Goal: Navigation & Orientation: Find specific page/section

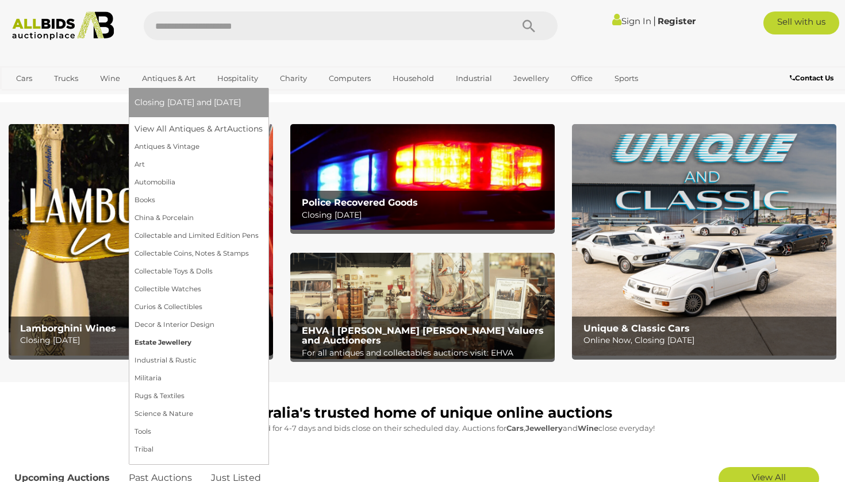
click at [143, 338] on link "Estate Jewellery" at bounding box center [198, 343] width 128 height 18
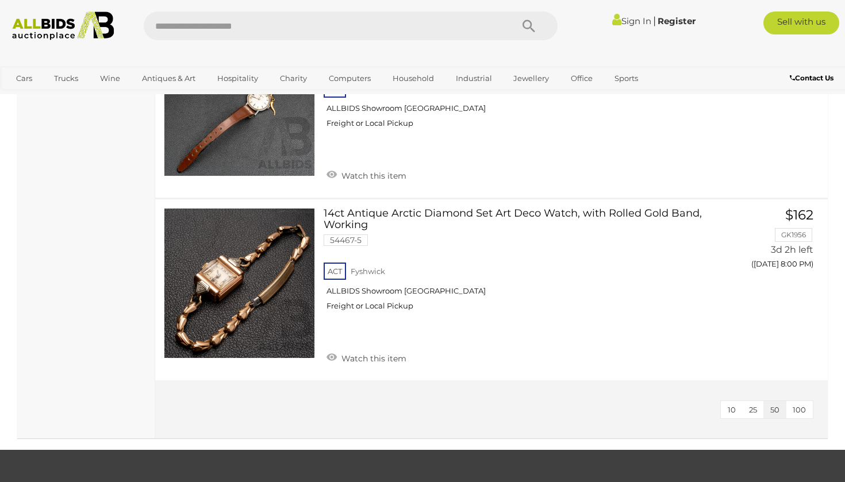
scroll to position [2184, 0]
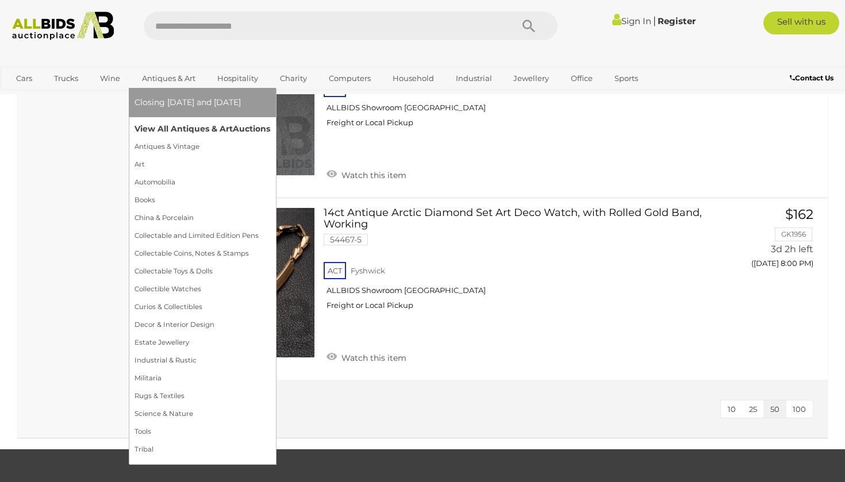
click at [160, 126] on link "View All Antiques & Art Auctions" at bounding box center [202, 129] width 136 height 18
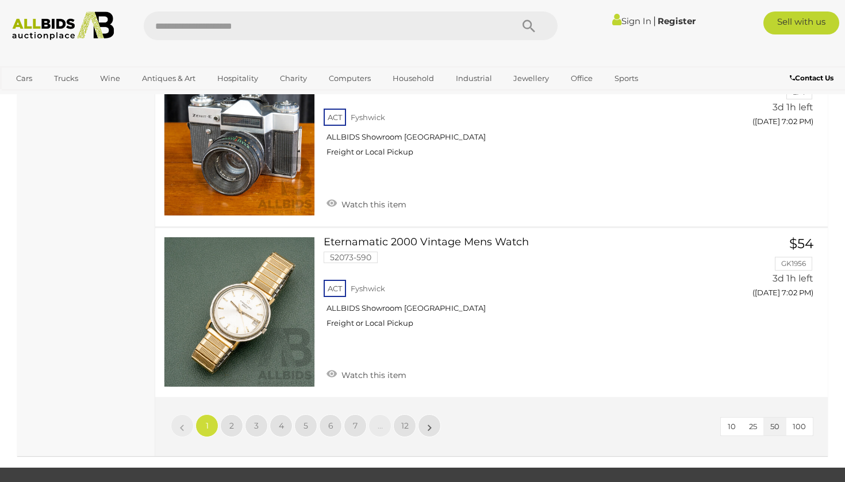
scroll to position [8791, 0]
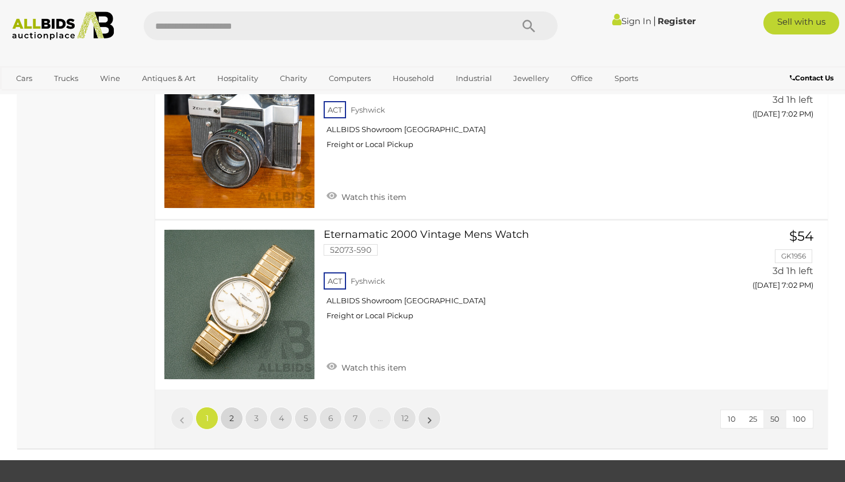
click at [233, 413] on span "2" at bounding box center [231, 418] width 5 height 10
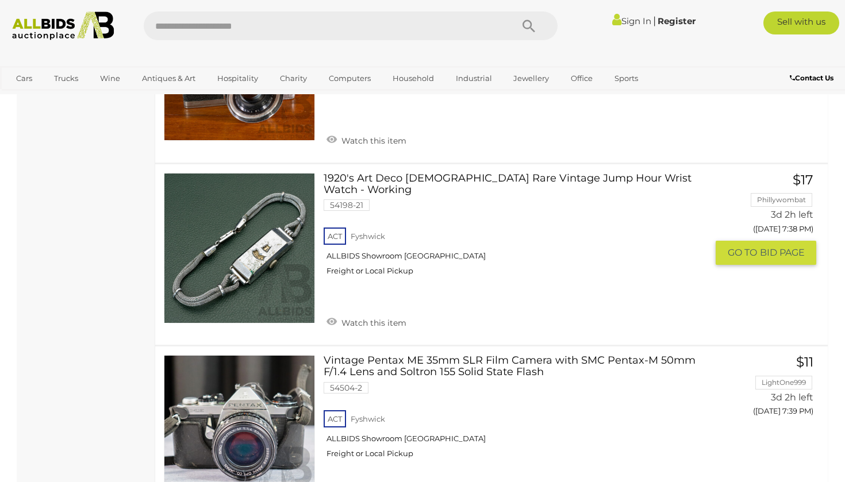
scroll to position [8121, 0]
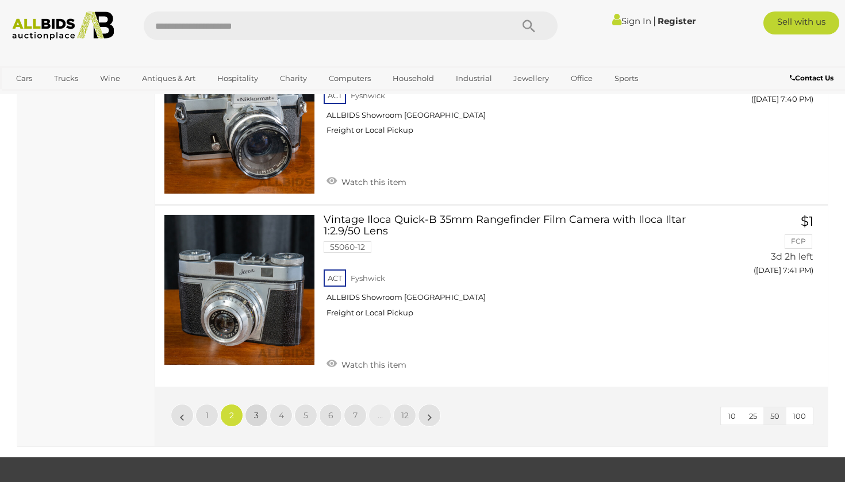
click at [256, 410] on span "3" at bounding box center [256, 415] width 5 height 10
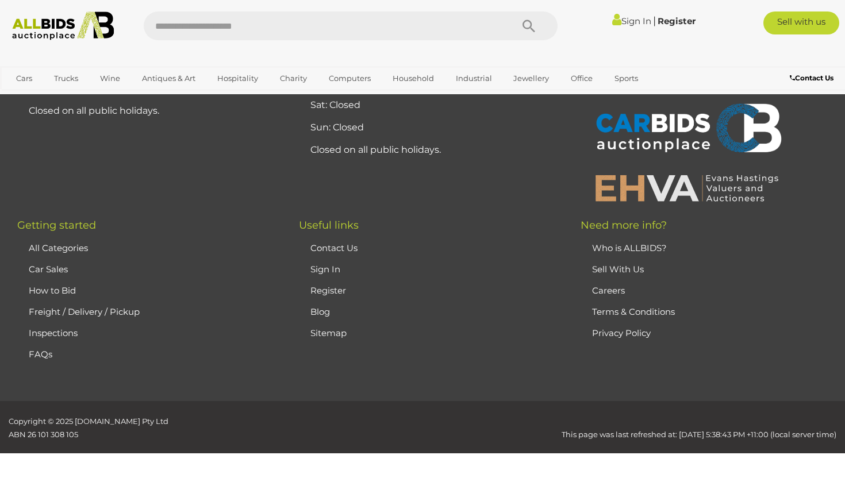
scroll to position [254, 0]
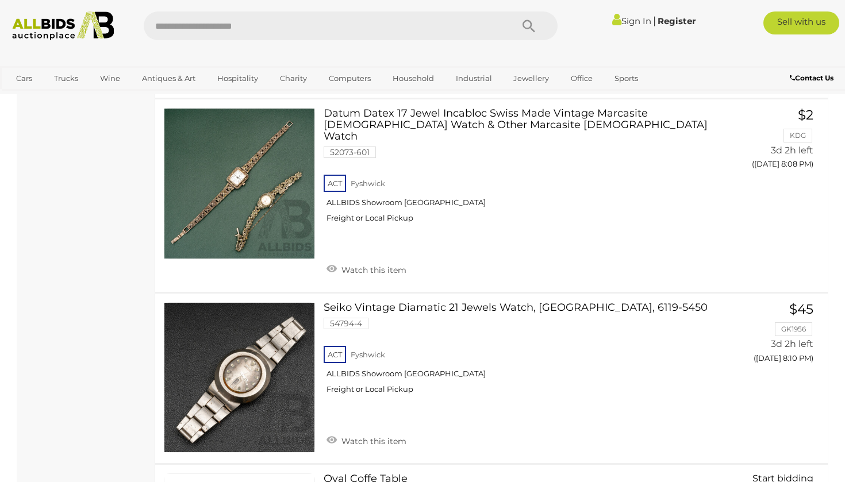
scroll to position [7800, 0]
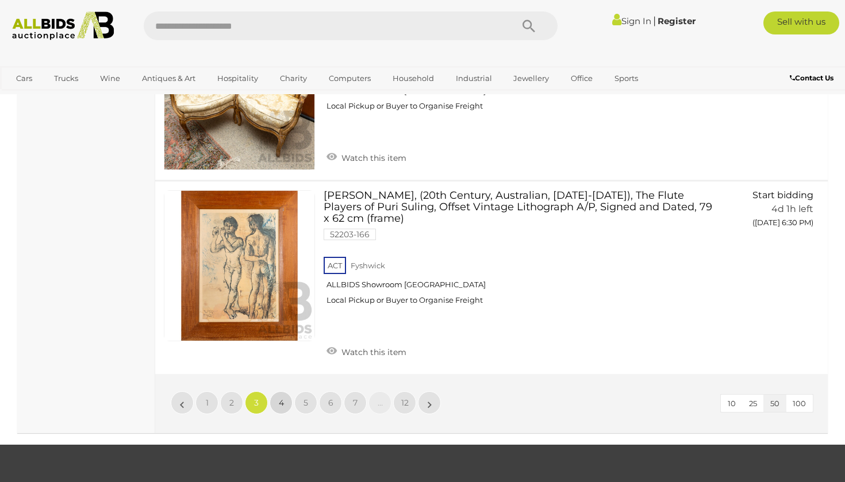
click at [283, 398] on span "4" at bounding box center [281, 403] width 5 height 10
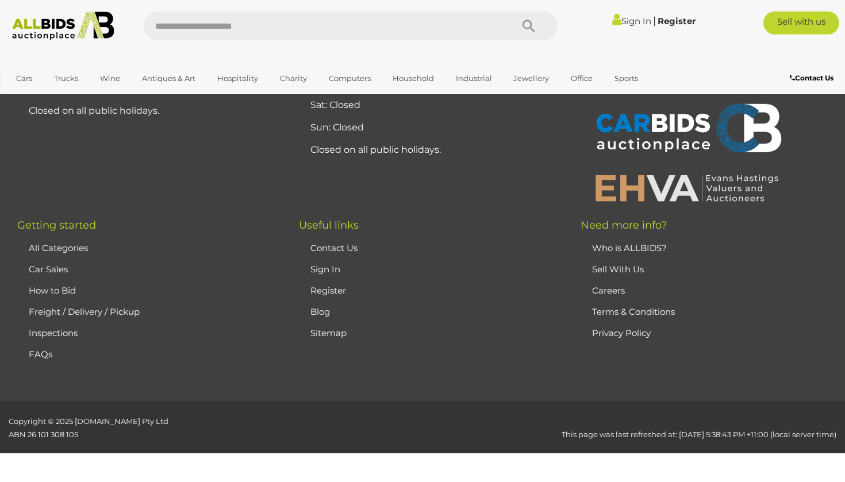
scroll to position [254, 0]
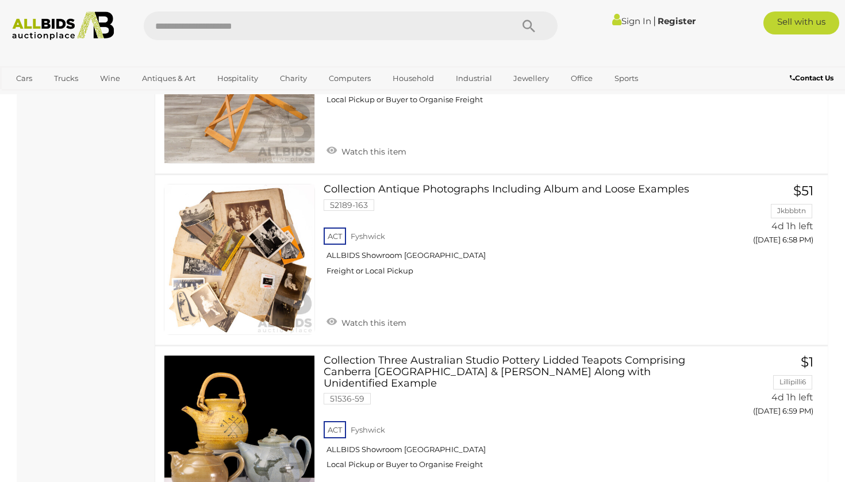
scroll to position [8859, 0]
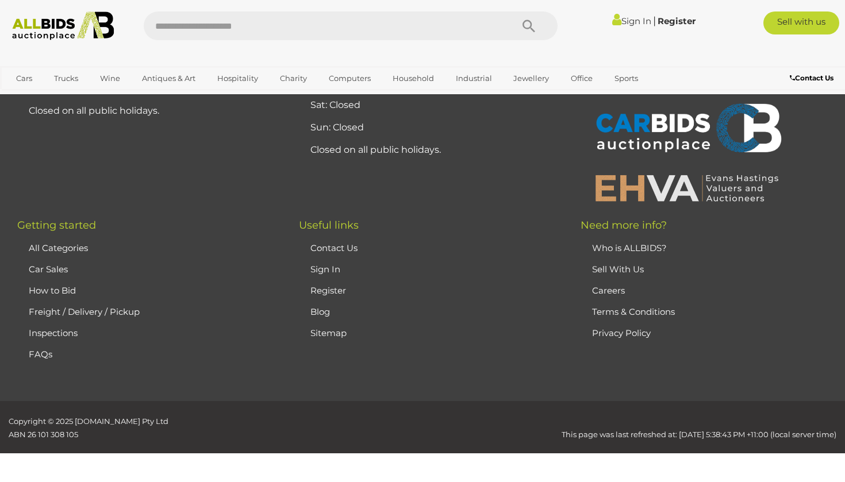
scroll to position [254, 0]
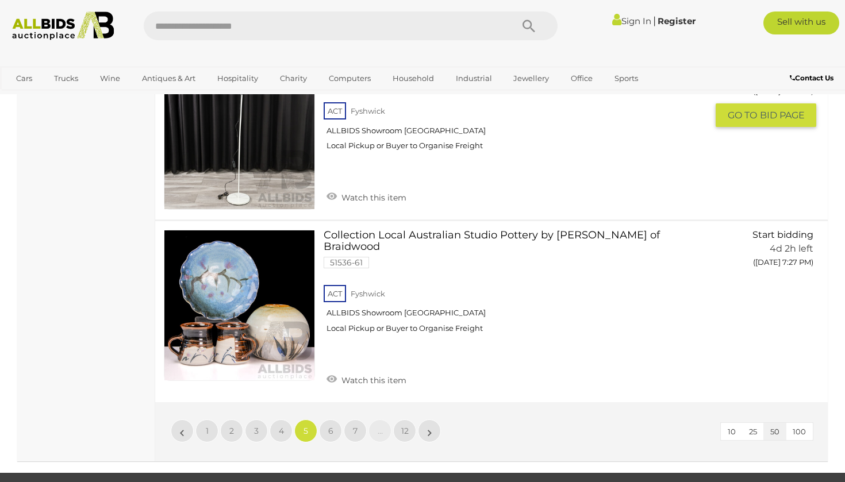
scroll to position [8880, 0]
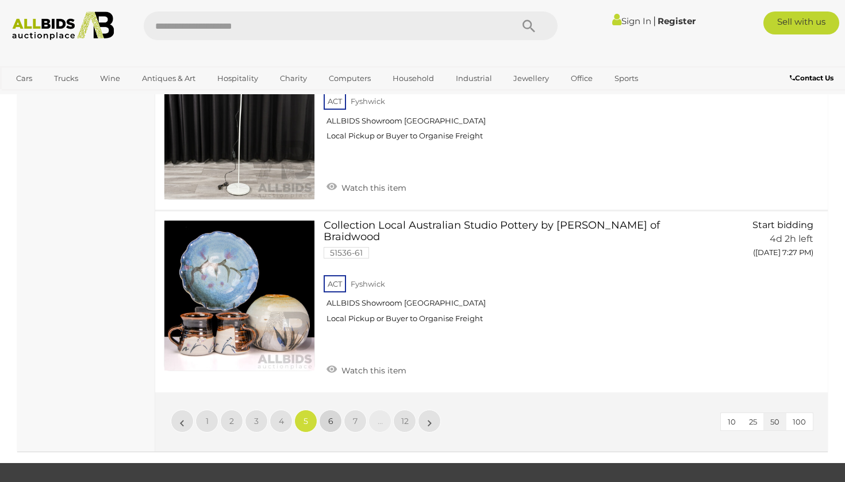
click at [329, 416] on span "6" at bounding box center [330, 421] width 5 height 10
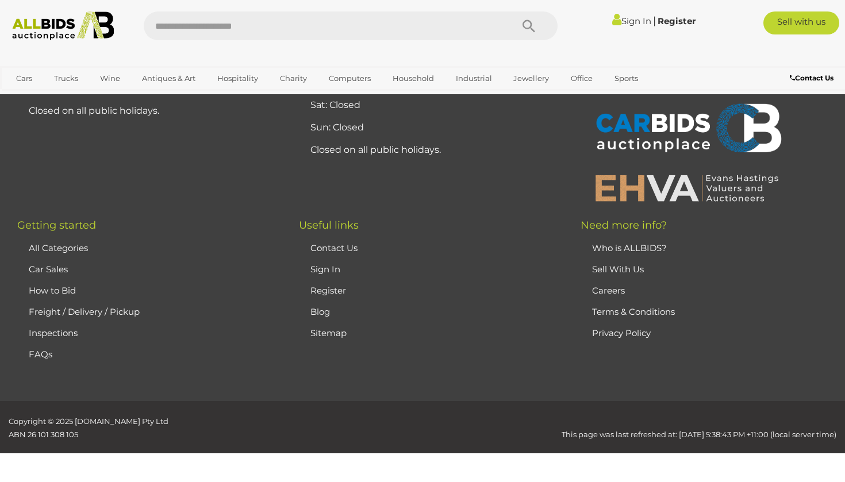
scroll to position [254, 0]
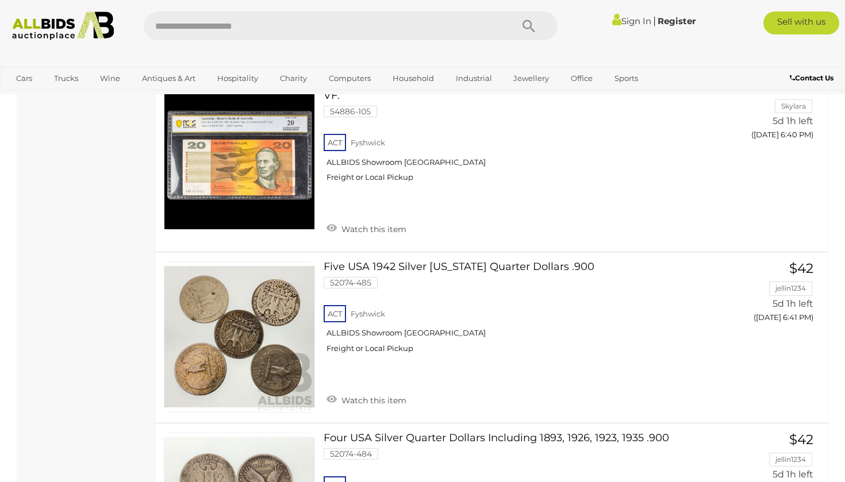
scroll to position [8897, 0]
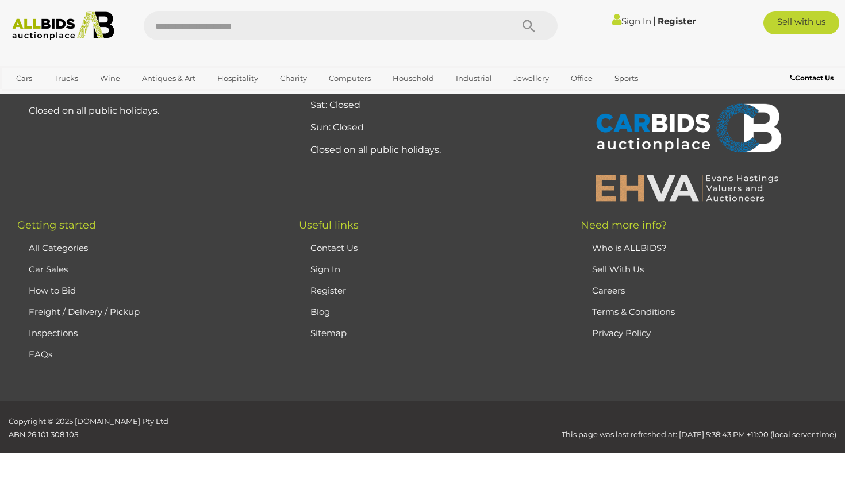
scroll to position [254, 0]
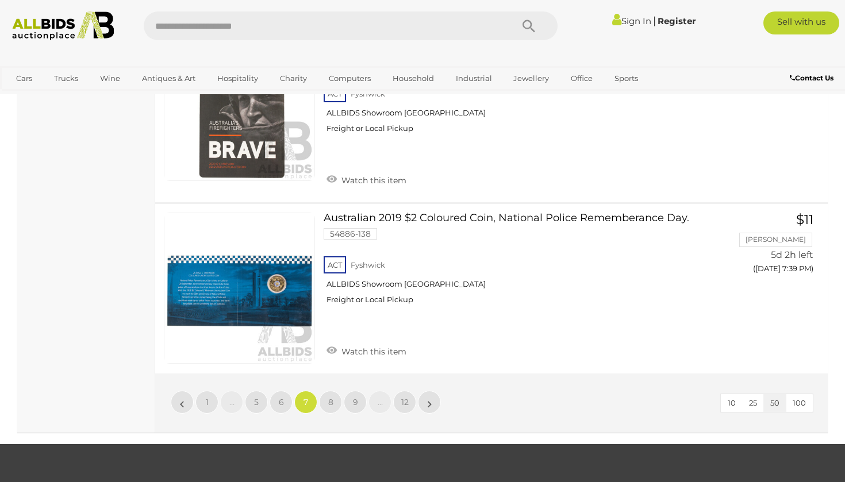
scroll to position [9051, 0]
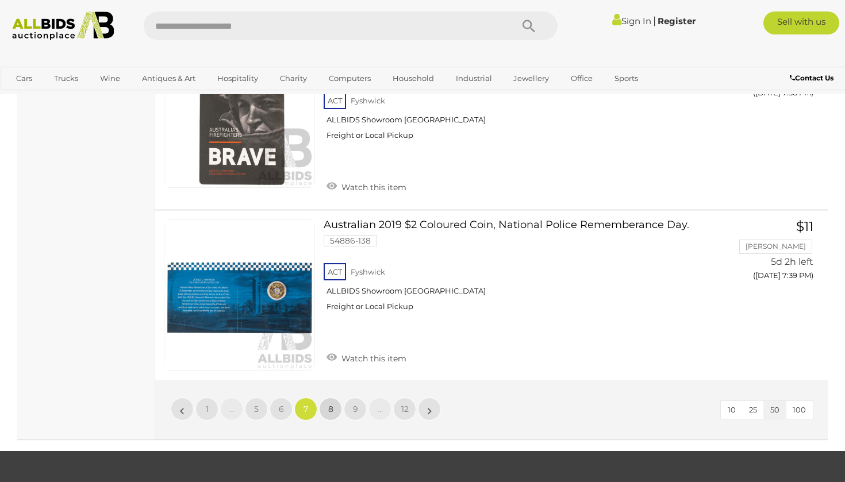
click at [331, 404] on span "8" at bounding box center [330, 409] width 5 height 10
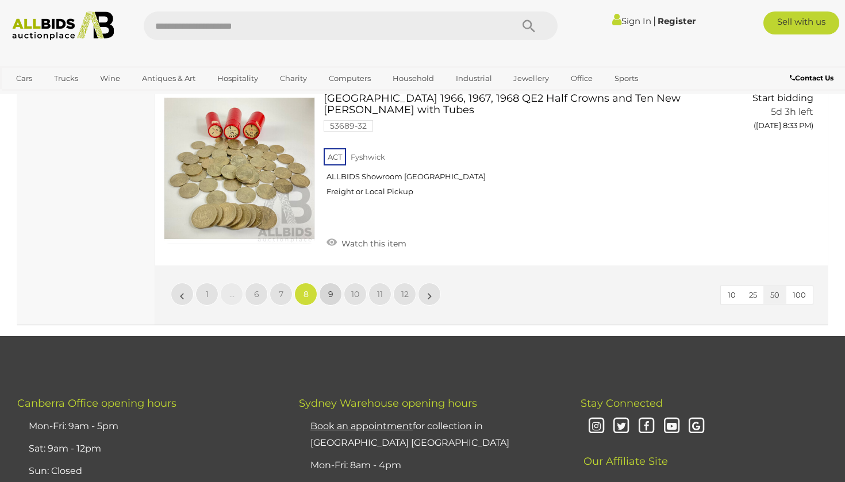
click at [325, 283] on link "9" at bounding box center [330, 294] width 23 height 23
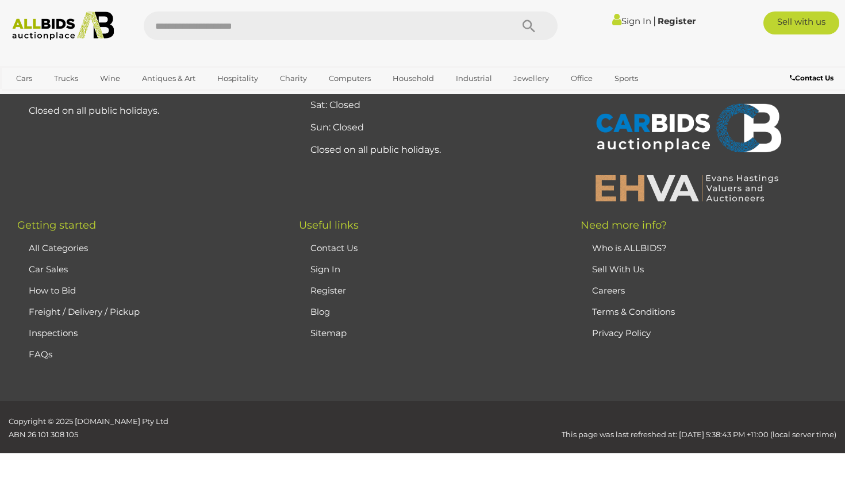
scroll to position [254, 0]
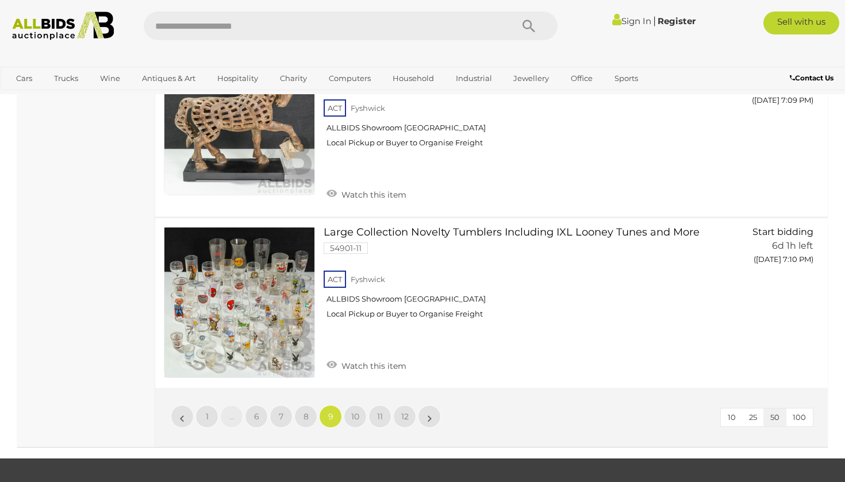
scroll to position [9157, 0]
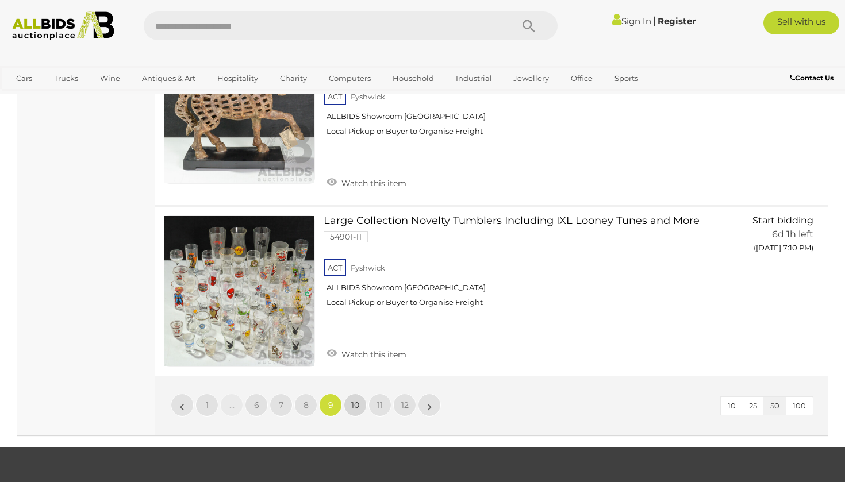
click at [357, 400] on span "10" at bounding box center [355, 405] width 8 height 10
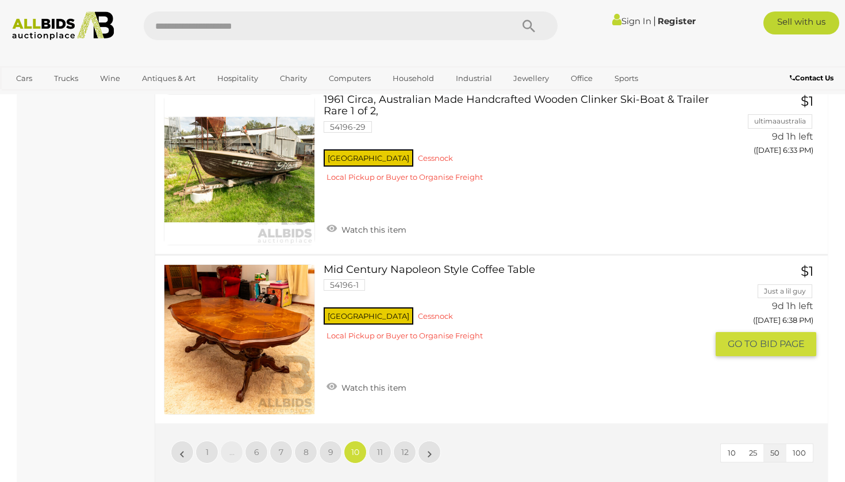
scroll to position [8982, 0]
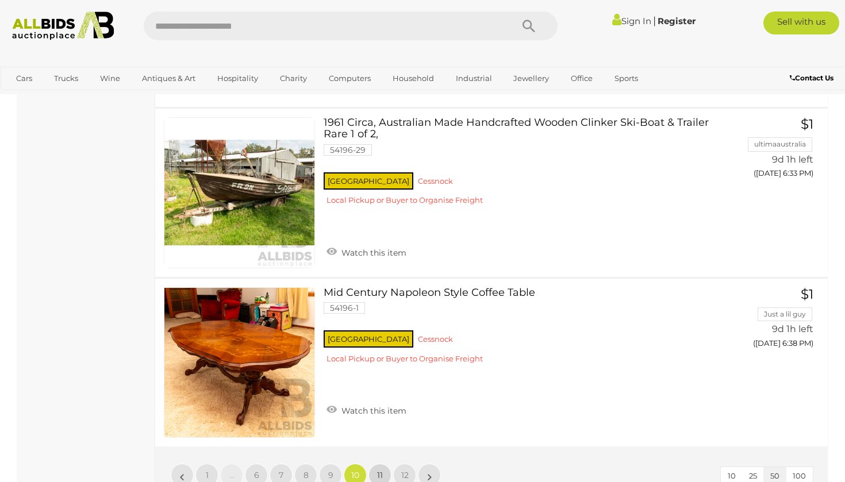
click at [380, 470] on span "11" at bounding box center [380, 475] width 6 height 10
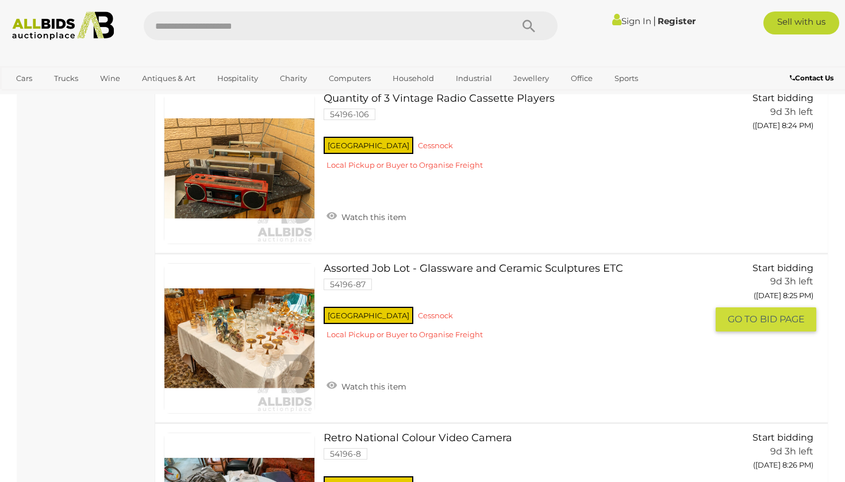
scroll to position [5031, 0]
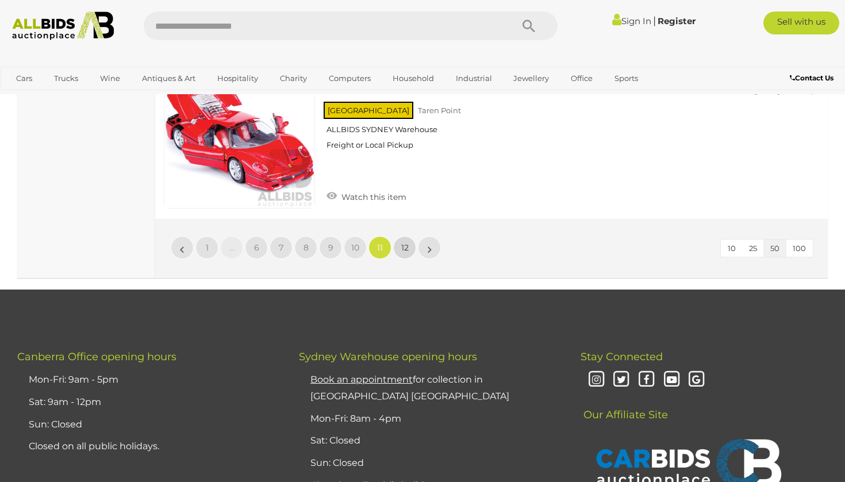
click at [401, 242] on span "12" at bounding box center [404, 247] width 7 height 10
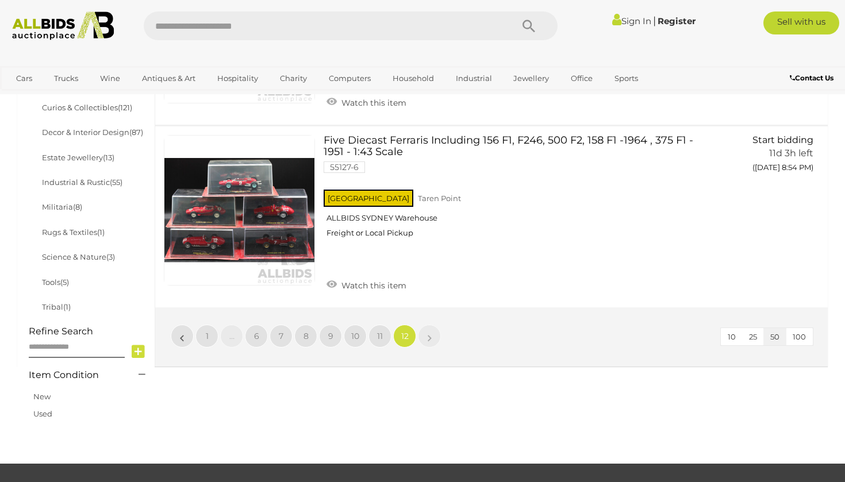
scroll to position [610, 0]
